Goal: Check status

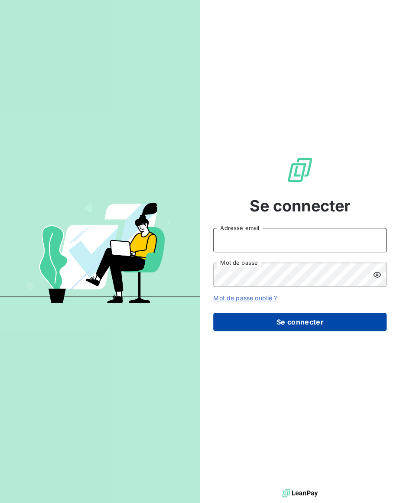
type input "[EMAIL_ADDRESS][DOMAIN_NAME]"
click at [278, 322] on button "Se connecter" at bounding box center [299, 322] width 173 height 18
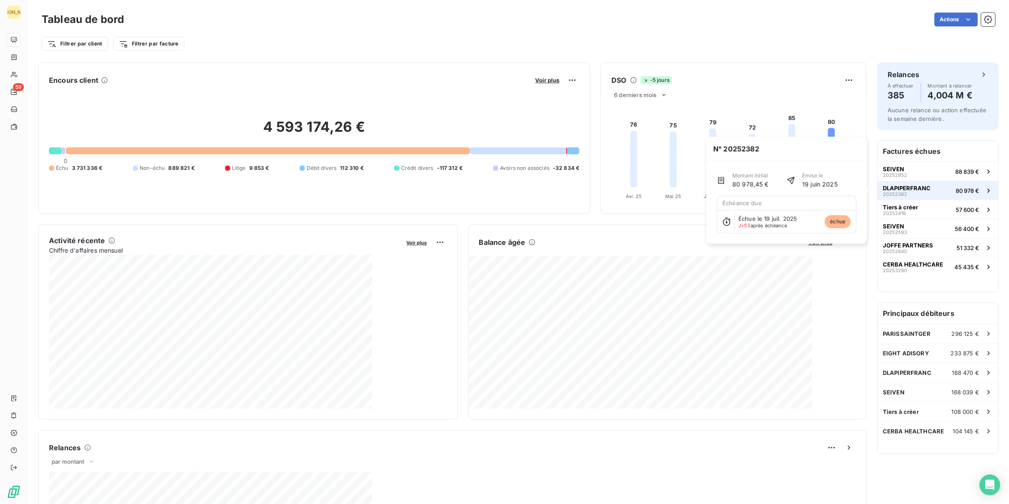
click at [400, 195] on div "DLAPIPERFRANC 20252382" at bounding box center [907, 191] width 48 height 12
click at [400, 193] on div "DLAPIPERFRANC 20252382" at bounding box center [907, 191] width 48 height 12
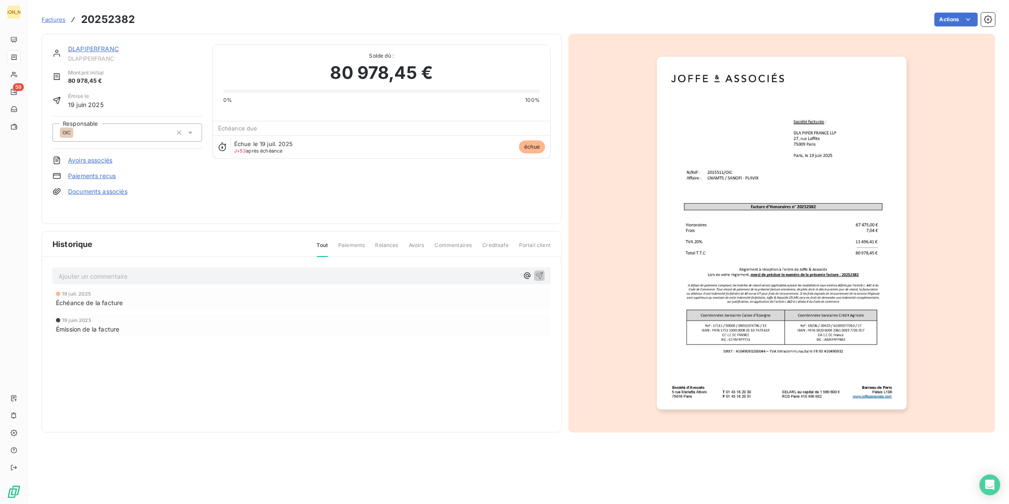
click at [100, 52] on link "DLAPIPERFRANC" at bounding box center [93, 48] width 51 height 7
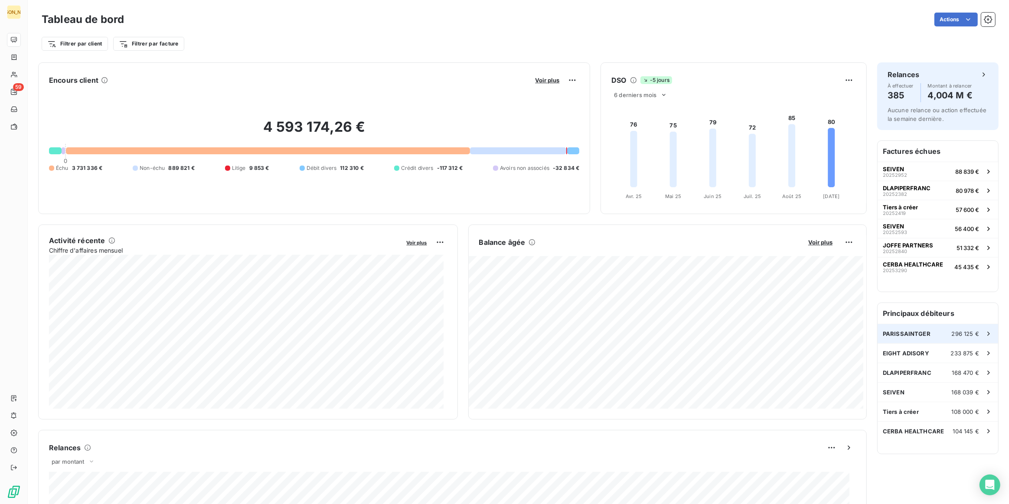
click at [400, 330] on span "PARISSAINTGER" at bounding box center [907, 333] width 48 height 7
